Goal: Task Accomplishment & Management: Manage account settings

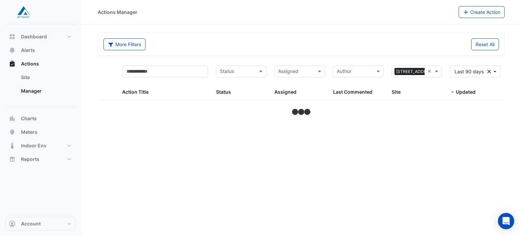
select select "***"
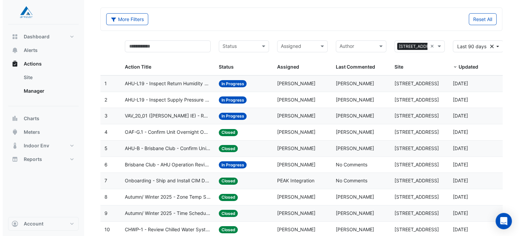
scroll to position [32, 0]
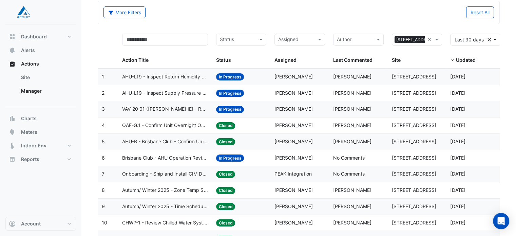
click at [177, 124] on span "OAF-G.1 - Confirm Unit Overnight Operation (Energy Waste)" at bounding box center [164, 125] width 85 height 8
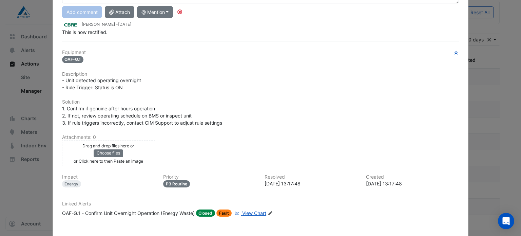
scroll to position [81, 0]
click at [253, 210] on span "View Chart" at bounding box center [254, 213] width 24 height 6
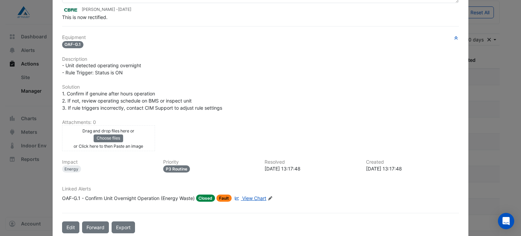
scroll to position [0, 0]
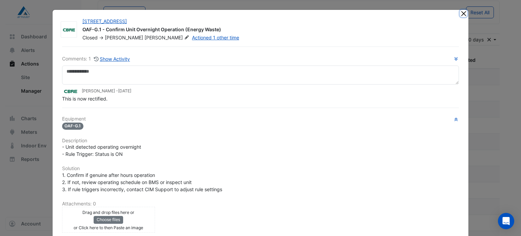
click at [461, 15] on button "Close" at bounding box center [463, 13] width 7 height 7
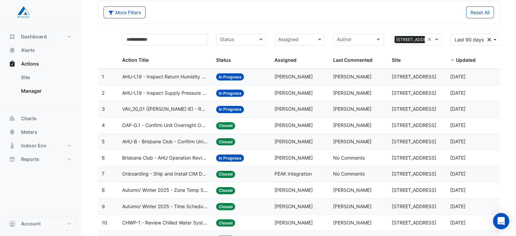
click at [186, 174] on span "Onboarding - Ship and Install CIM Device" at bounding box center [164, 174] width 85 height 8
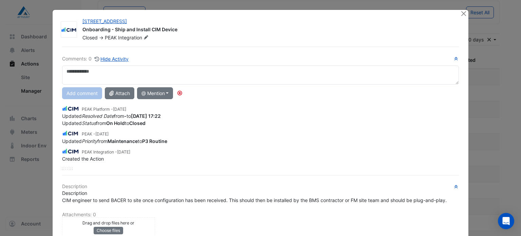
click at [175, 79] on textarea at bounding box center [260, 74] width 397 height 19
type textarea "*"
click at [461, 14] on button "Close" at bounding box center [463, 13] width 7 height 7
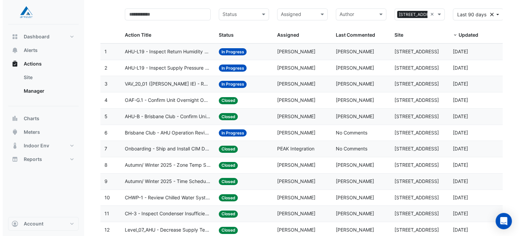
scroll to position [56, 0]
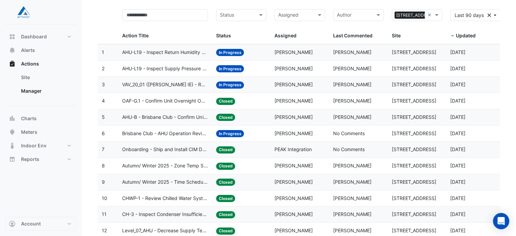
click at [191, 100] on span "OAF-G.1 - Confirm Unit Overnight Operation (Energy Waste)" at bounding box center [164, 101] width 85 height 8
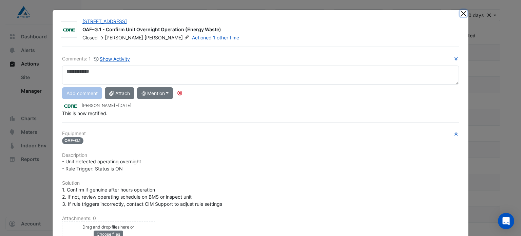
click at [462, 14] on button "Close" at bounding box center [463, 13] width 7 height 7
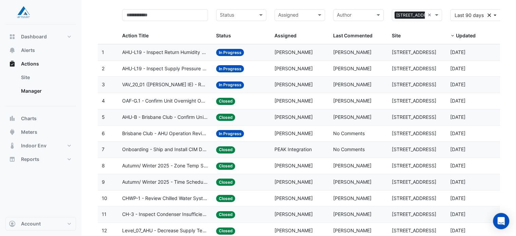
click at [186, 134] on span "Brisbane Club - AHU Operation Review" at bounding box center [164, 134] width 85 height 8
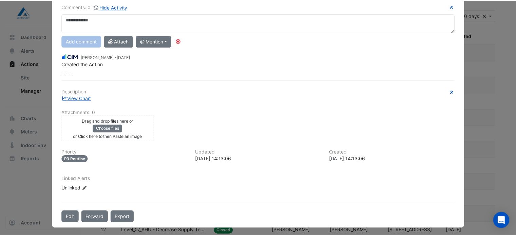
scroll to position [0, 0]
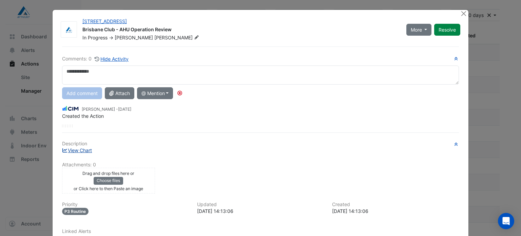
click at [84, 149] on link "View Chart" at bounding box center [77, 150] width 30 height 6
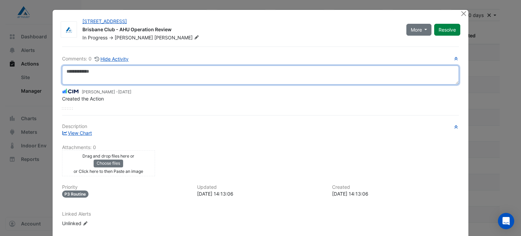
click at [179, 72] on textarea at bounding box center [260, 74] width 397 height 19
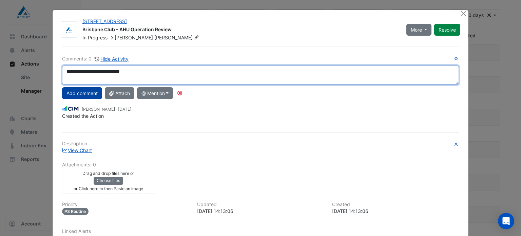
type textarea "**********"
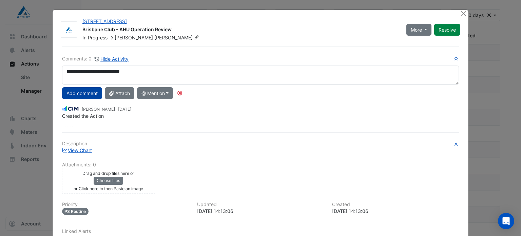
click at [75, 89] on button "Add comment" at bounding box center [82, 93] width 40 height 12
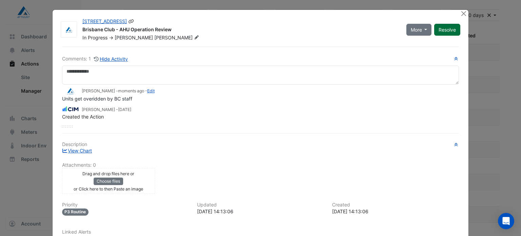
click at [448, 30] on button "Resolve" at bounding box center [447, 30] width 26 height 12
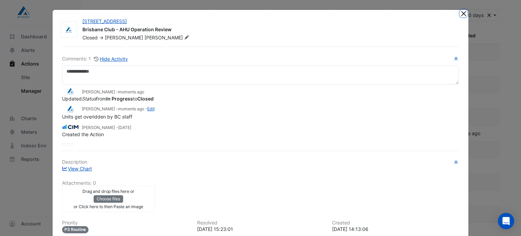
click at [461, 15] on button "Close" at bounding box center [463, 13] width 7 height 7
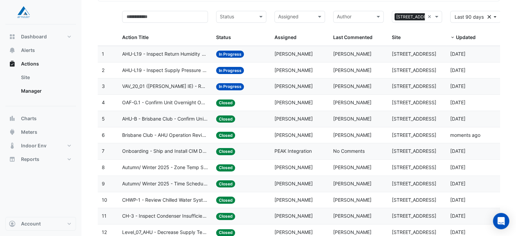
scroll to position [54, 0]
click at [168, 69] on span "AHU-L19 - Inspect Supply Pressure Broken Sensor" at bounding box center [164, 71] width 85 height 8
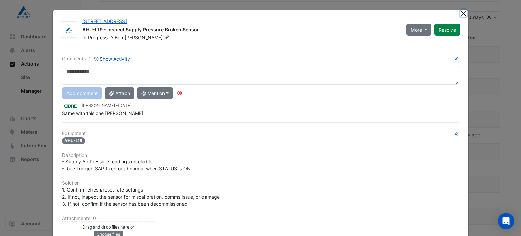
click at [463, 14] on button "Close" at bounding box center [463, 13] width 7 height 7
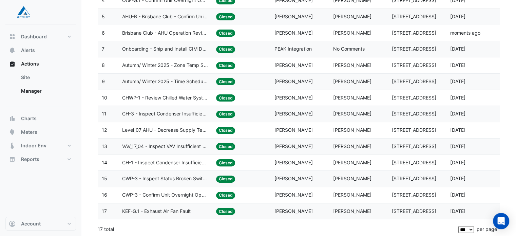
scroll to position [0, 0]
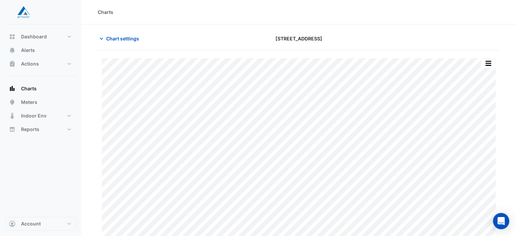
scroll to position [17, 0]
